Goal: Check status: Check status

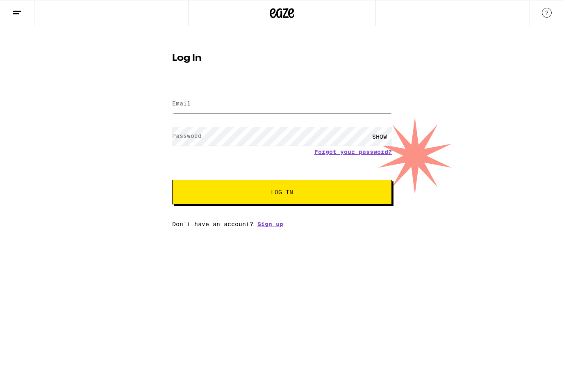
click at [292, 195] on span "Log In" at bounding box center [282, 192] width 22 height 6
type input "[EMAIL_ADDRESS][DOMAIN_NAME]"
click at [282, 193] on button "Log In" at bounding box center [282, 192] width 220 height 25
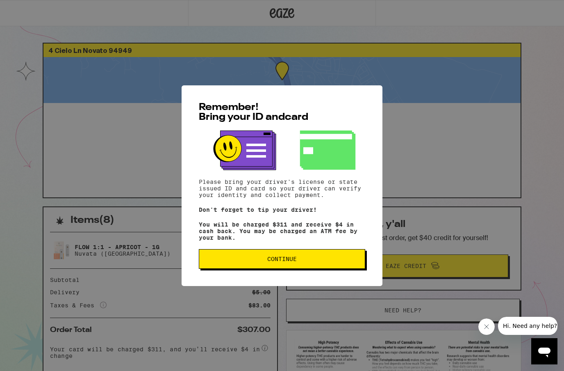
click at [323, 267] on button "Continue" at bounding box center [282, 259] width 167 height 20
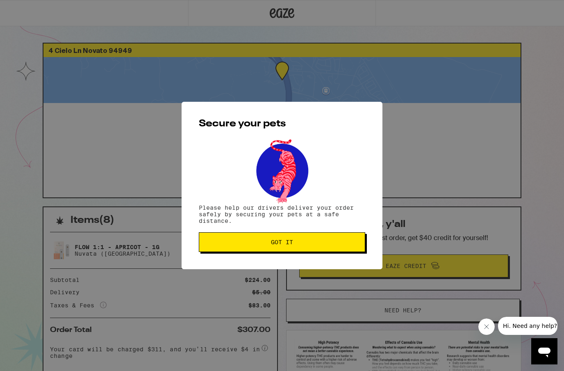
click at [320, 248] on button "Got it" at bounding box center [282, 242] width 167 height 20
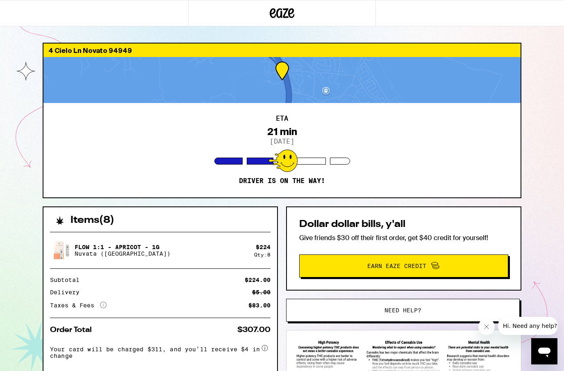
click at [486, 325] on icon "Close message from company" at bounding box center [487, 326] width 7 height 7
